Goal: Task Accomplishment & Management: Use online tool/utility

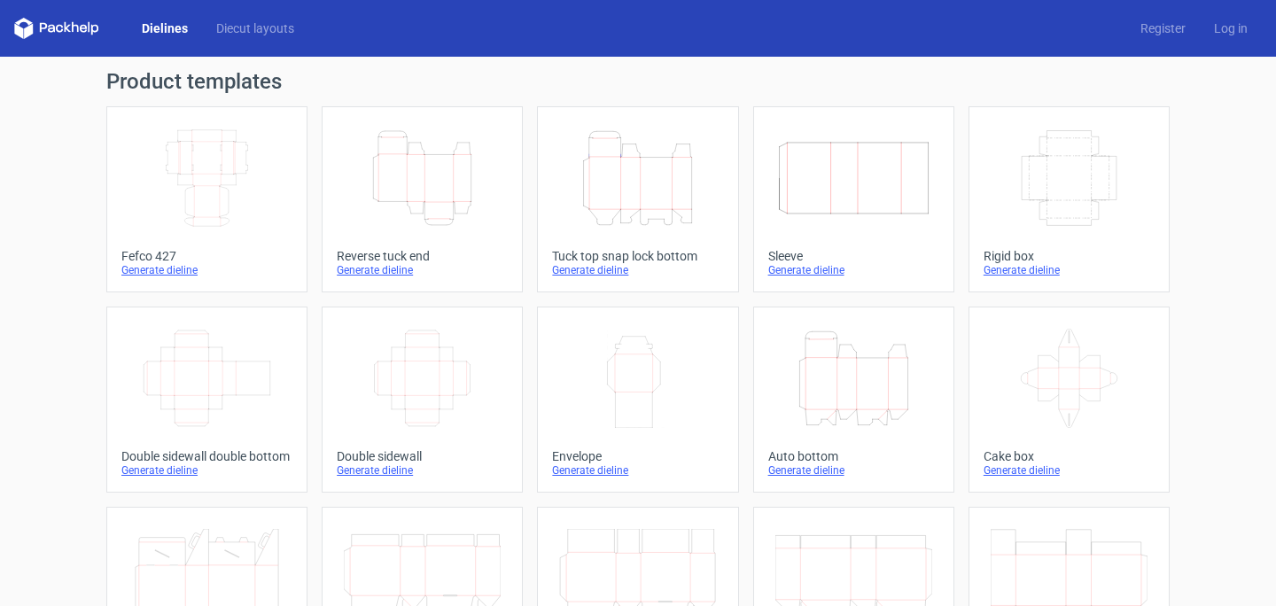
click at [158, 269] on div "Generate dieline" at bounding box center [206, 270] width 171 height 14
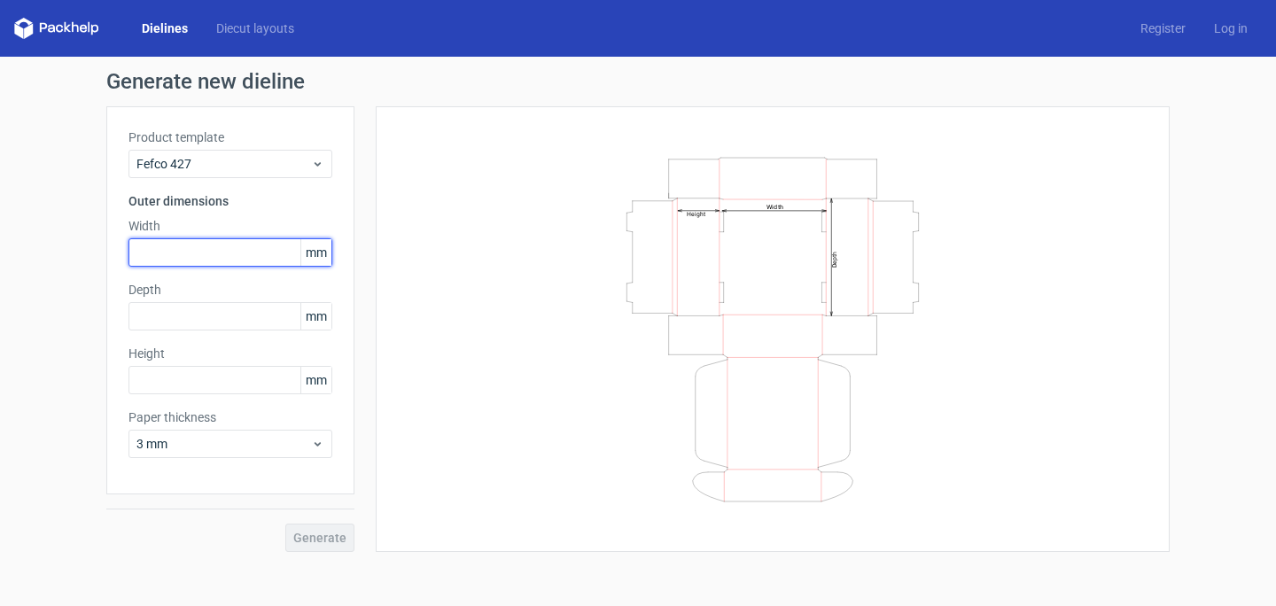
click at [206, 259] on input "text" at bounding box center [231, 252] width 204 height 28
type input "340"
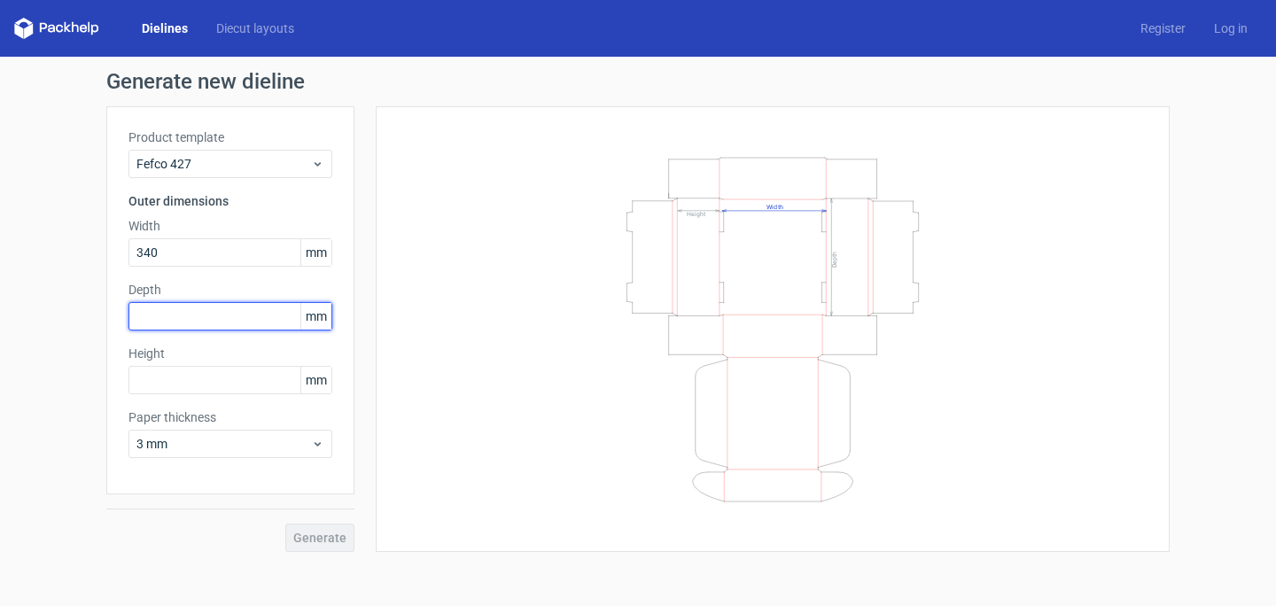
click at [204, 308] on input "text" at bounding box center [231, 316] width 204 height 28
type input "300"
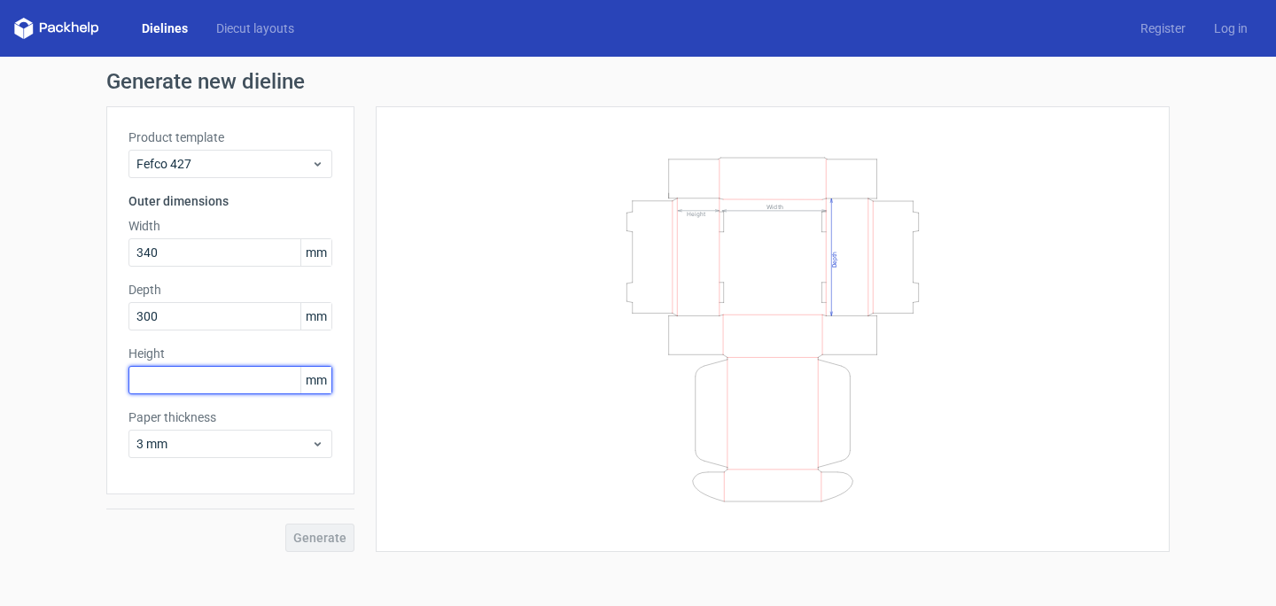
click at [237, 370] on input "text" at bounding box center [231, 380] width 204 height 28
type input "133"
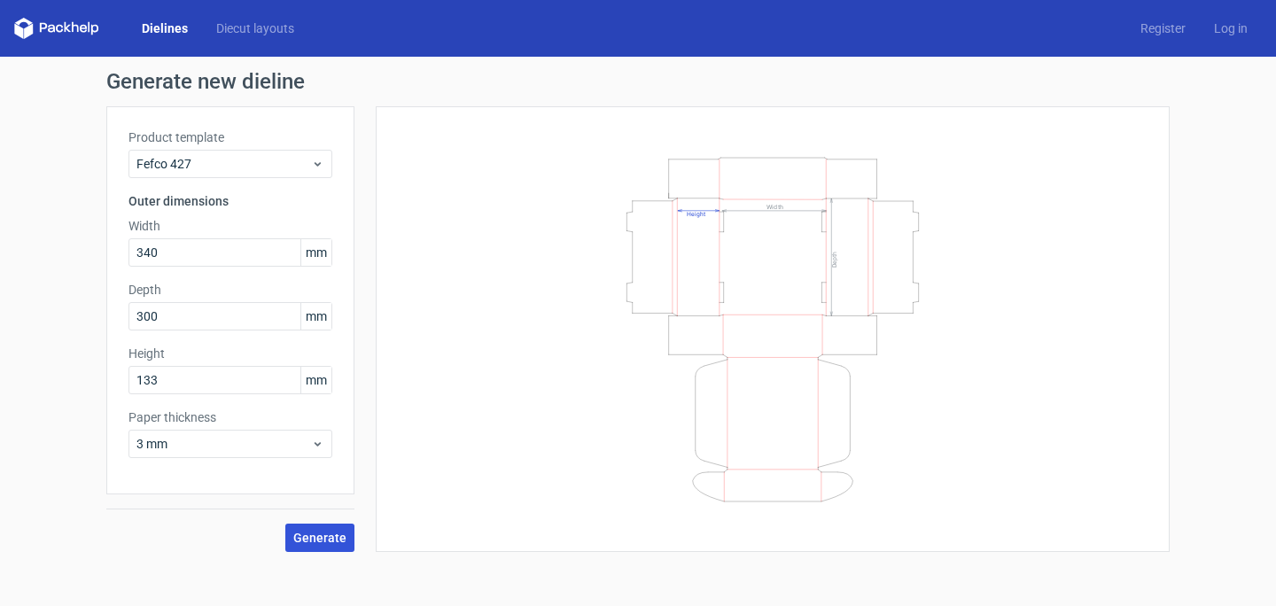
click at [326, 535] on span "Generate" at bounding box center [319, 538] width 53 height 12
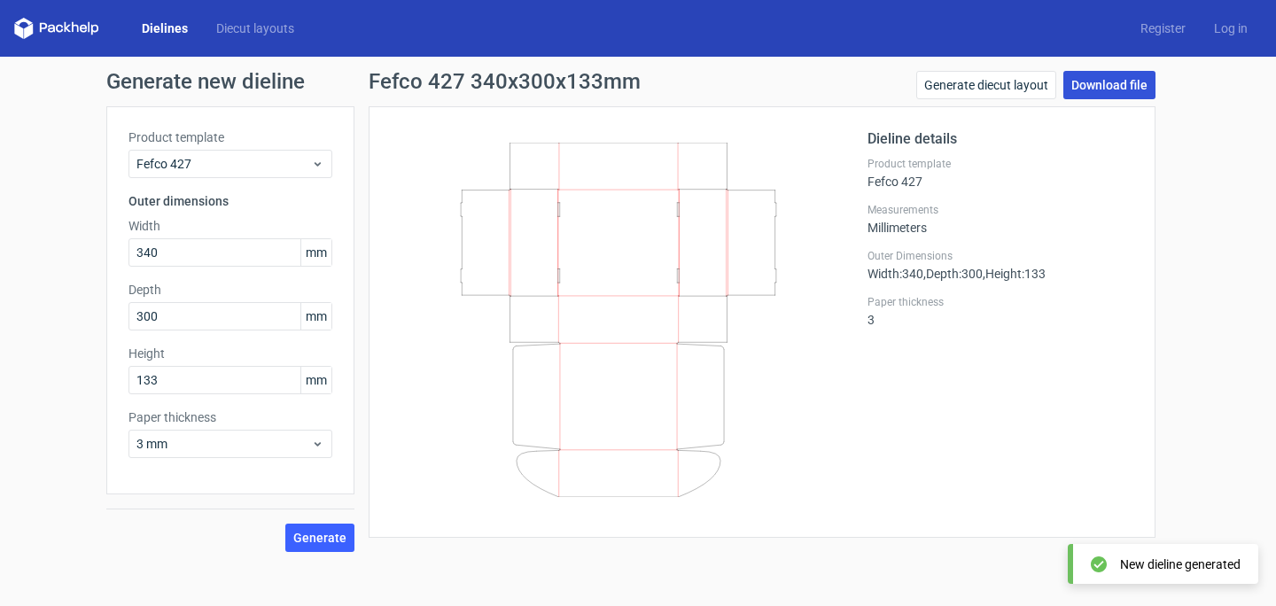
click at [1124, 87] on link "Download file" at bounding box center [1110, 85] width 92 height 28
